Goal: Download file/media

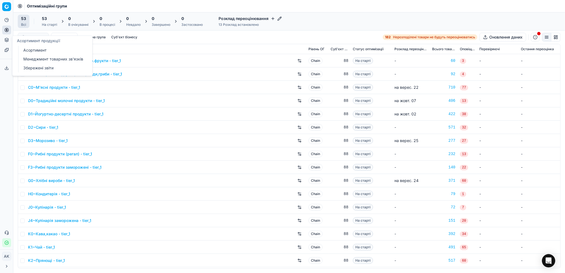
click at [35, 52] on link "Асортимент" at bounding box center [53, 50] width 65 height 8
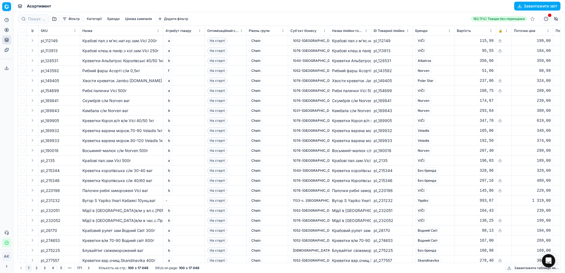
click at [533, 7] on button "Завантажити звіт" at bounding box center [537, 6] width 46 height 9
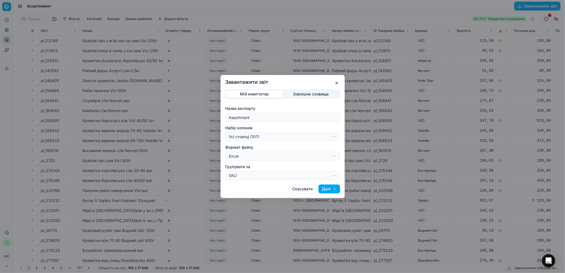
click at [328, 191] on button "Далі" at bounding box center [330, 188] width 22 height 9
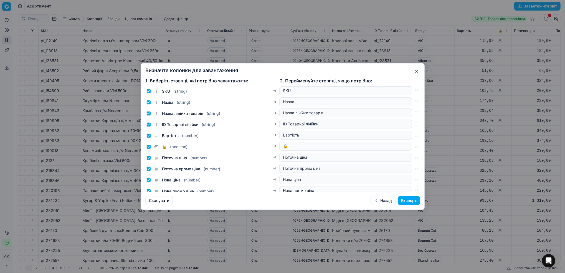
click at [410, 200] on button "Експорт" at bounding box center [409, 200] width 22 height 9
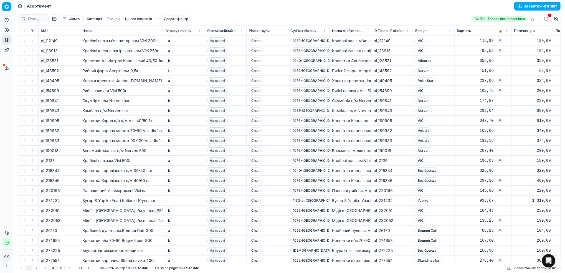
click at [6, 67] on icon at bounding box center [6, 68] width 4 height 4
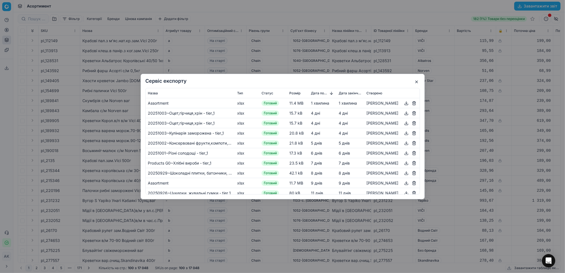
click at [405, 104] on button "button" at bounding box center [406, 103] width 7 height 7
